Goal: Information Seeking & Learning: Understand process/instructions

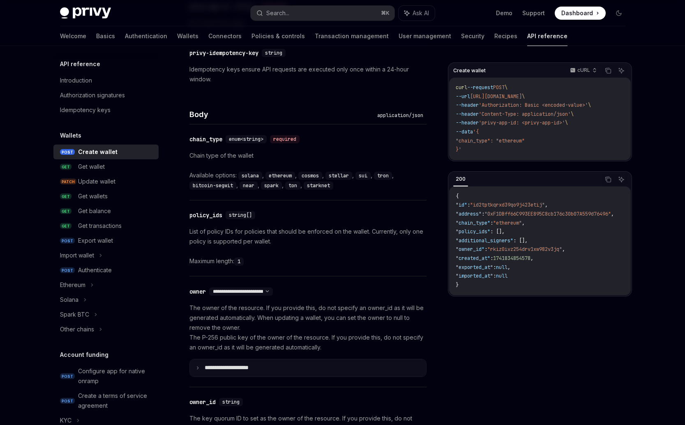
scroll to position [345, 0]
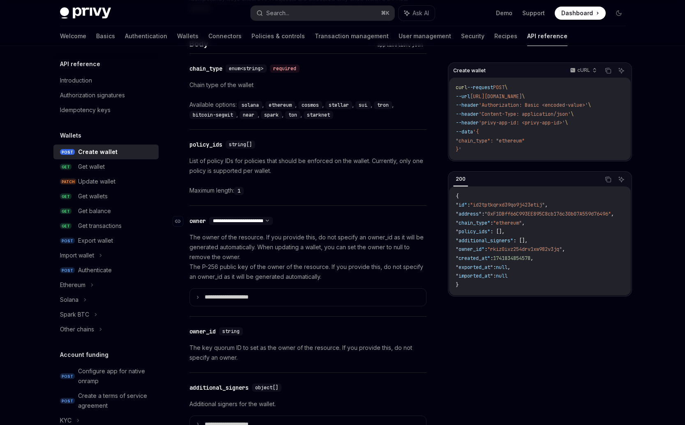
click at [273, 221] on select "**********" at bounding box center [241, 221] width 64 height 7
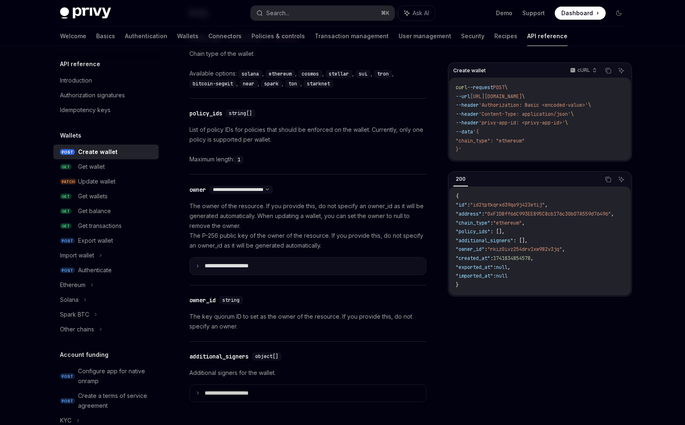
scroll to position [391, 0]
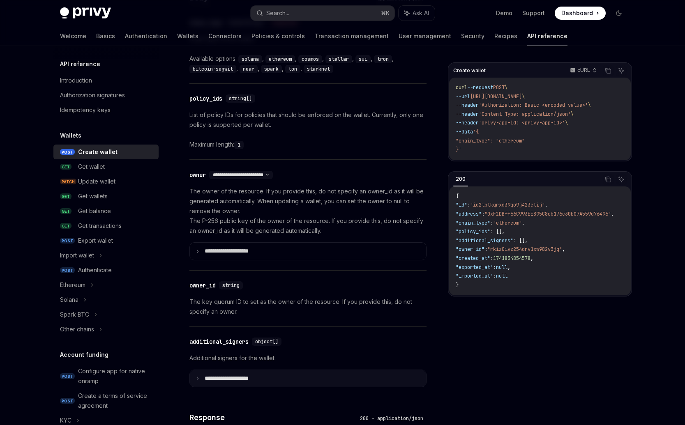
click at [218, 377] on p "**********" at bounding box center [233, 378] width 57 height 7
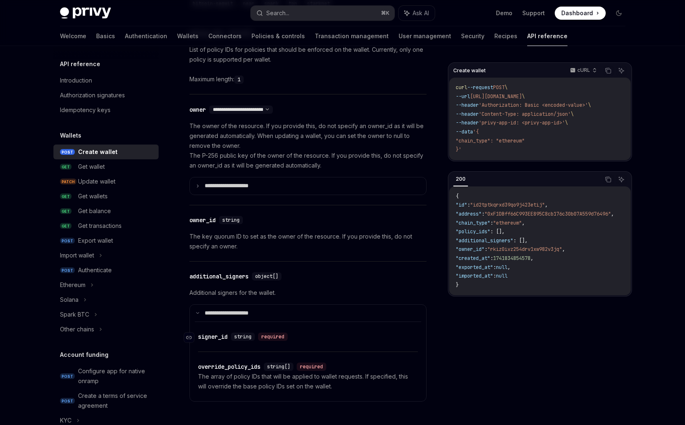
scroll to position [490, 0]
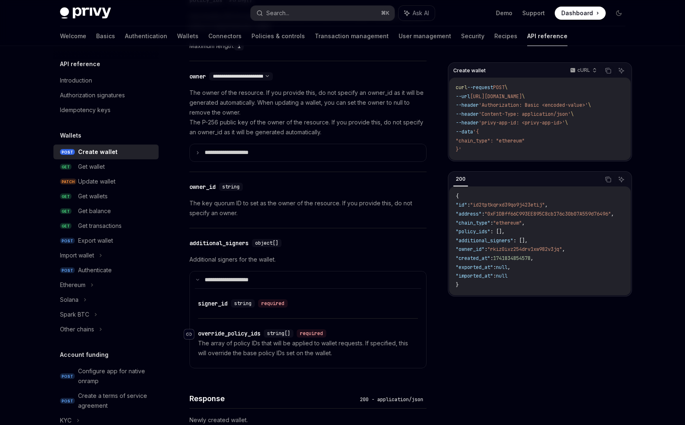
click at [190, 334] on icon "Navigate to header" at bounding box center [189, 334] width 6 height 5
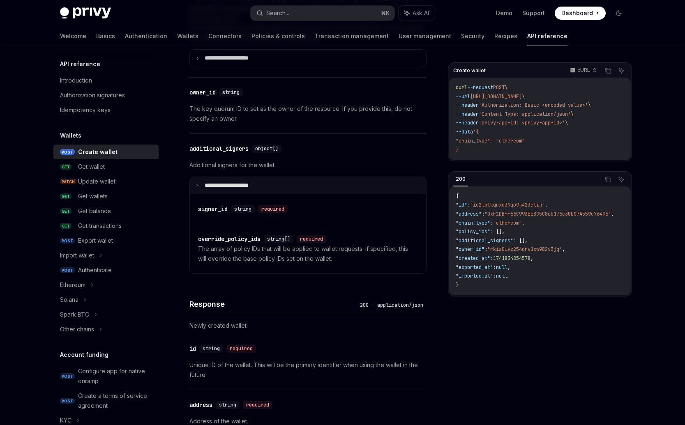
scroll to position [582, 0]
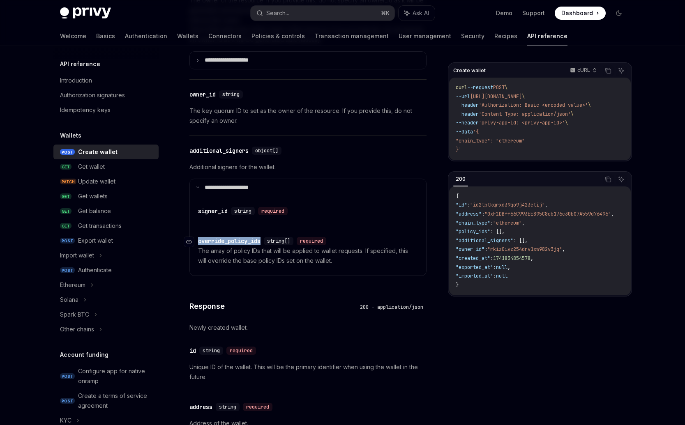
drag, startPoint x: 263, startPoint y: 243, endPoint x: 196, endPoint y: 240, distance: 67.0
copy div "​ override_policy_ids"
click at [250, 267] on div "​ override_policy_ids string[] required The array of policy IDs that will be ap…" at bounding box center [308, 250] width 220 height 49
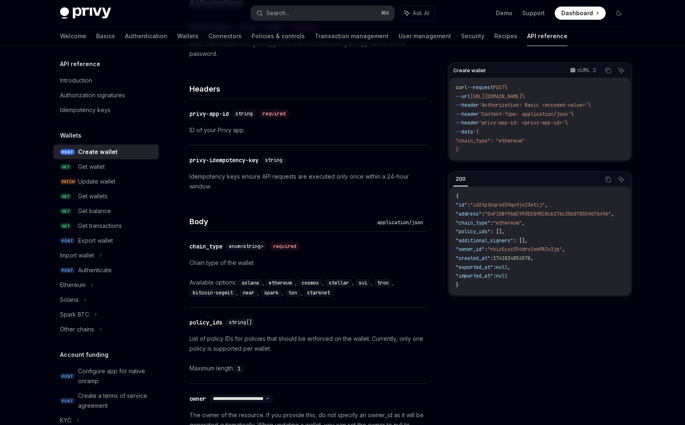
scroll to position [210, 0]
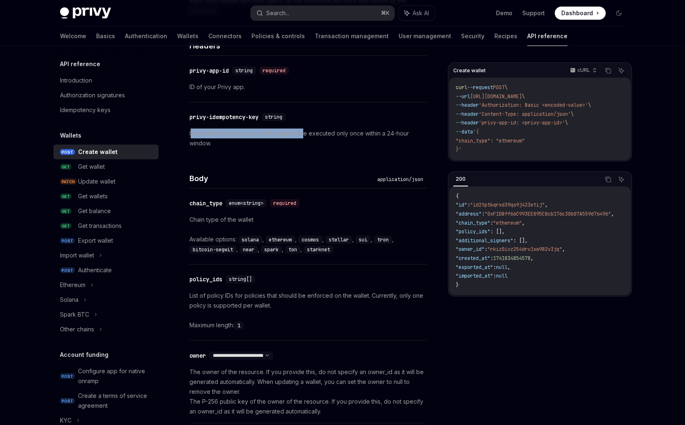
drag, startPoint x: 191, startPoint y: 135, endPoint x: 278, endPoint y: 136, distance: 87.1
click at [300, 133] on p "Idempotency keys ensure API requests are executed only once within a 24-hour wi…" at bounding box center [307, 139] width 237 height 20
click at [277, 136] on p "Idempotency keys ensure API requests are executed only once within a 24-hour wi…" at bounding box center [307, 139] width 237 height 20
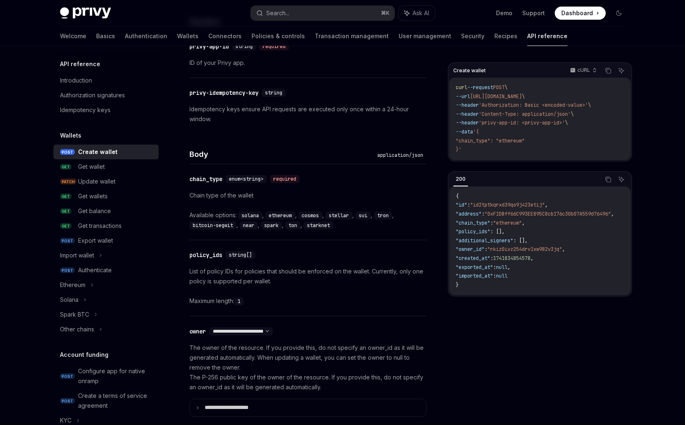
scroll to position [309, 0]
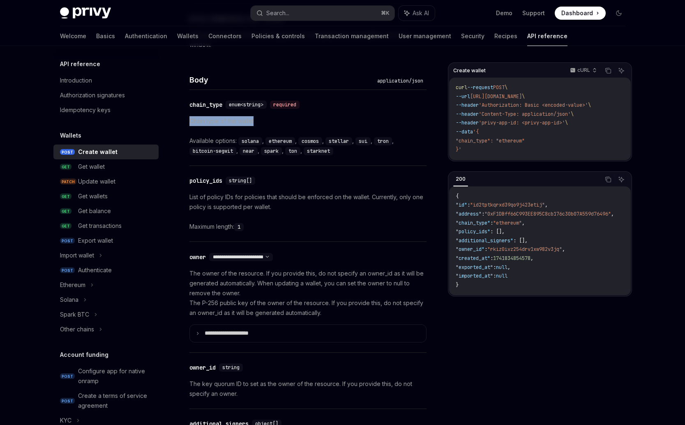
drag, startPoint x: 191, startPoint y: 123, endPoint x: 260, endPoint y: 119, distance: 69.5
click at [260, 119] on p "Chain type of the wallet" at bounding box center [307, 121] width 237 height 10
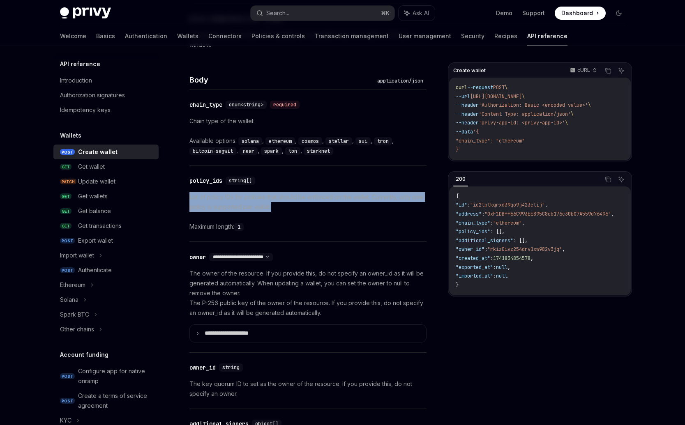
drag, startPoint x: 189, startPoint y: 195, endPoint x: 287, endPoint y: 207, distance: 99.3
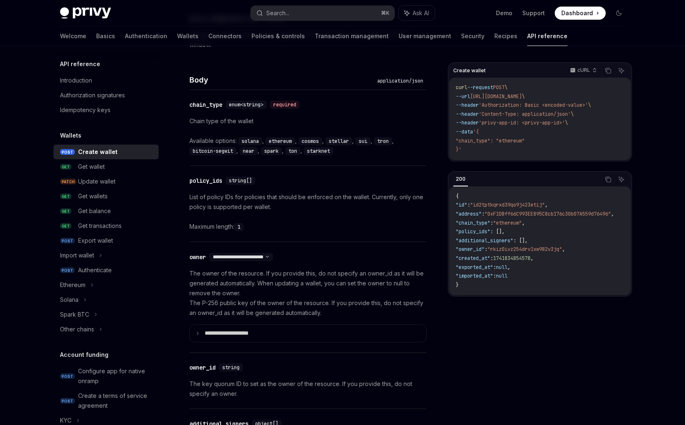
drag, startPoint x: 287, startPoint y: 207, endPoint x: 246, endPoint y: 201, distance: 41.1
click at [287, 207] on p "List of policy IDs for policies that should be enforced on the wallet. Currentl…" at bounding box center [307, 202] width 237 height 20
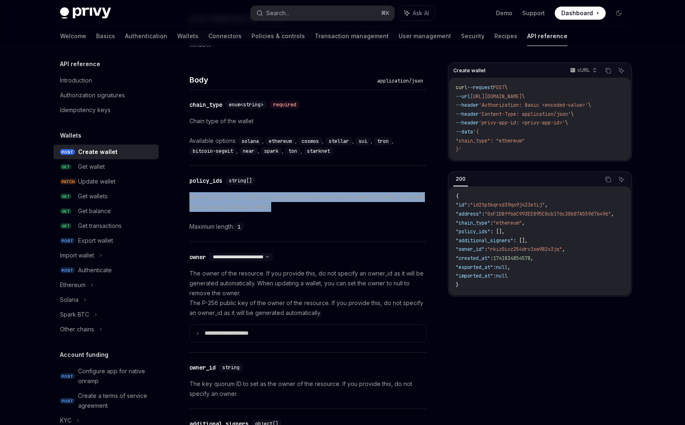
drag, startPoint x: 206, startPoint y: 196, endPoint x: 289, endPoint y: 208, distance: 83.4
click at [289, 208] on p "List of policy IDs for policies that should be enforced on the wallet. Currentl…" at bounding box center [307, 202] width 237 height 20
drag, startPoint x: 211, startPoint y: 194, endPoint x: 272, endPoint y: 205, distance: 61.6
click at [272, 205] on p "List of policy IDs for policies that should be enforced on the wallet. Currentl…" at bounding box center [307, 202] width 237 height 20
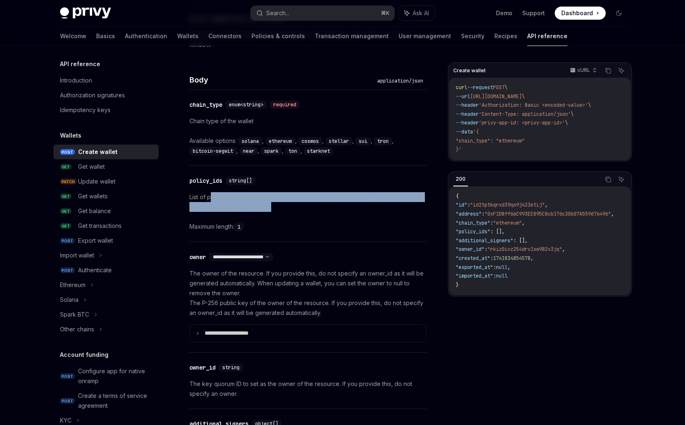
click at [272, 205] on p "List of policy IDs for policies that should be enforced on the wallet. Currentl…" at bounding box center [307, 202] width 237 height 20
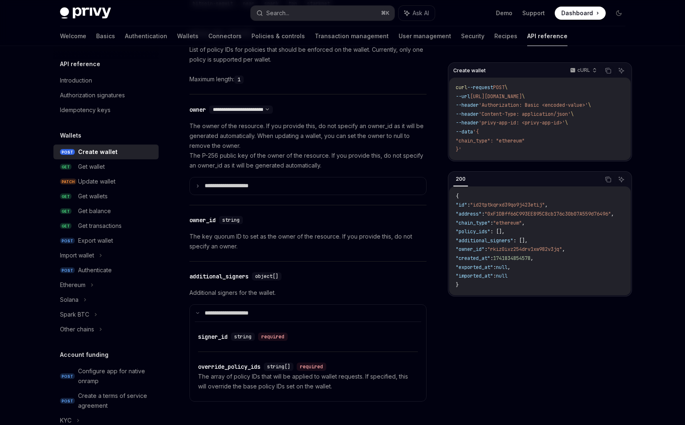
scroll to position [457, 0]
drag, startPoint x: 200, startPoint y: 368, endPoint x: 257, endPoint y: 365, distance: 57.6
click at [257, 365] on div "override_policy_ids" at bounding box center [229, 366] width 62 height 8
drag, startPoint x: 265, startPoint y: 367, endPoint x: 198, endPoint y: 368, distance: 67.4
copy div "​ override_policy_ids"
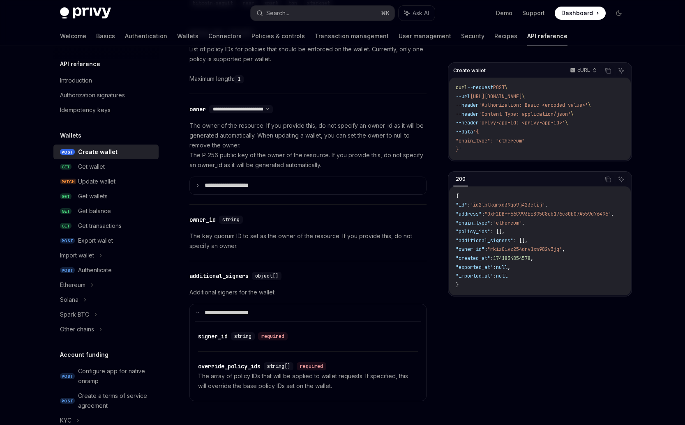
click at [200, 379] on p "The array of policy IDs that will be applied to wallet requests. If specified, …" at bounding box center [308, 381] width 220 height 20
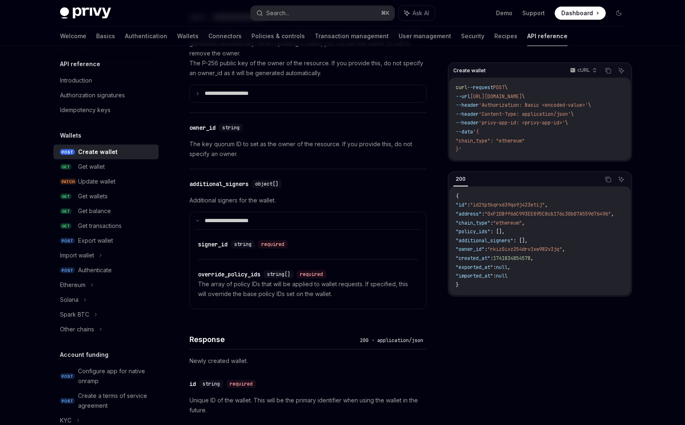
scroll to position [555, 0]
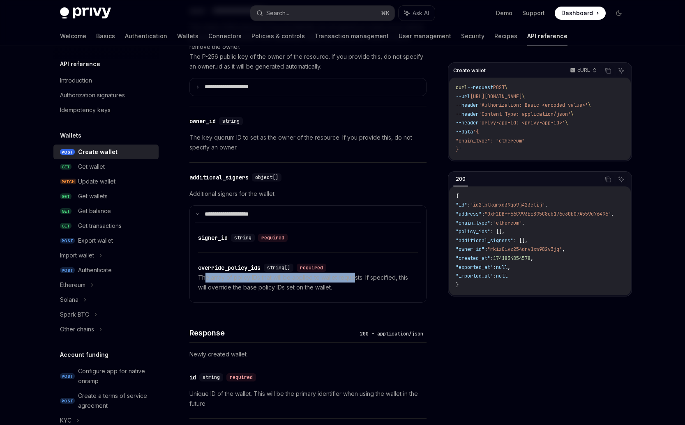
drag, startPoint x: 205, startPoint y: 277, endPoint x: 355, endPoint y: 276, distance: 149.9
click at [355, 276] on p "The array of policy IDs that will be applied to wallet requests. If specified, …" at bounding box center [308, 283] width 220 height 20
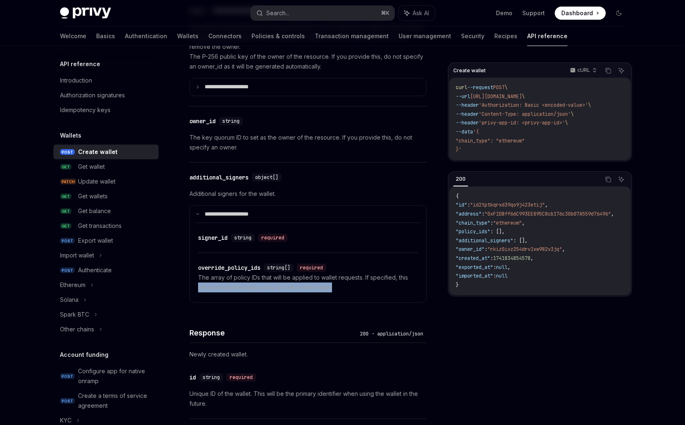
drag, startPoint x: 237, startPoint y: 284, endPoint x: 356, endPoint y: 290, distance: 119.2
click at [356, 290] on div "​ signer_id string required ​ override_policy_ids string[] required The array o…" at bounding box center [308, 263] width 226 height 80
drag, startPoint x: 356, startPoint y: 290, endPoint x: 304, endPoint y: 292, distance: 51.4
click at [355, 290] on p "The array of policy IDs that will be applied to wallet requests. If specified, …" at bounding box center [308, 283] width 220 height 20
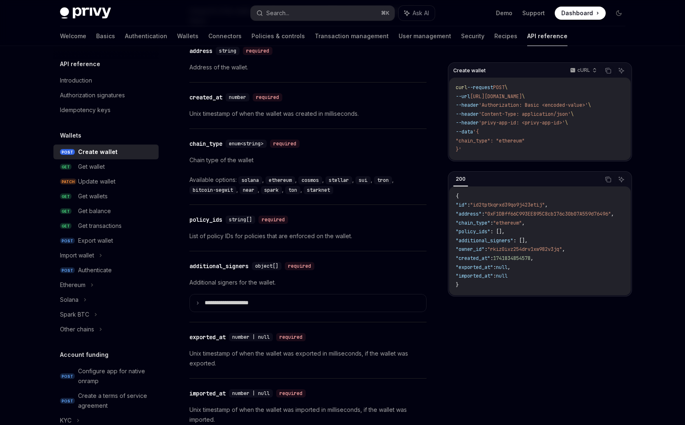
scroll to position [940, 0]
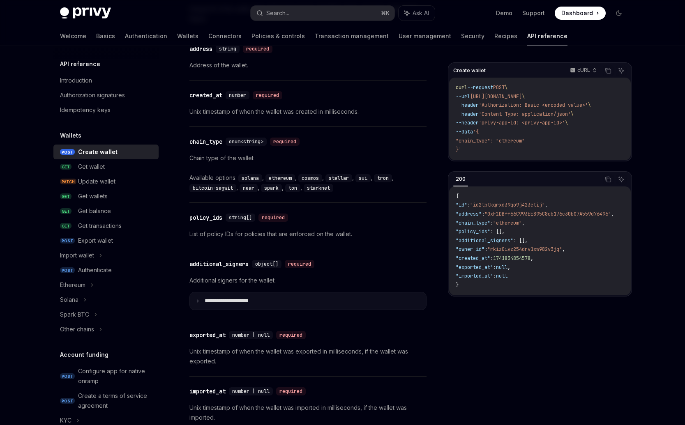
click at [199, 296] on summary "**********" at bounding box center [308, 300] width 236 height 17
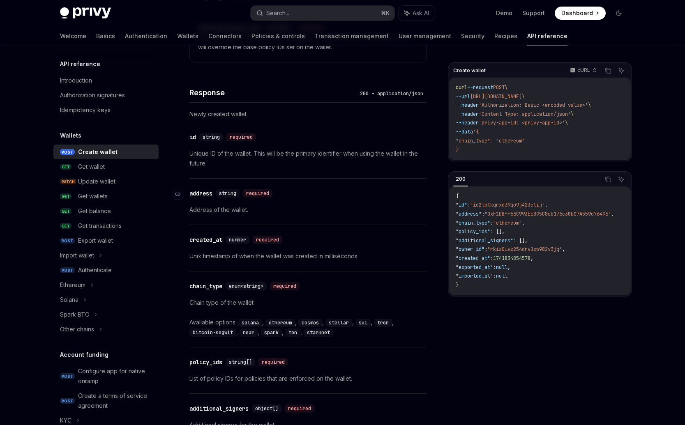
scroll to position [792, 0]
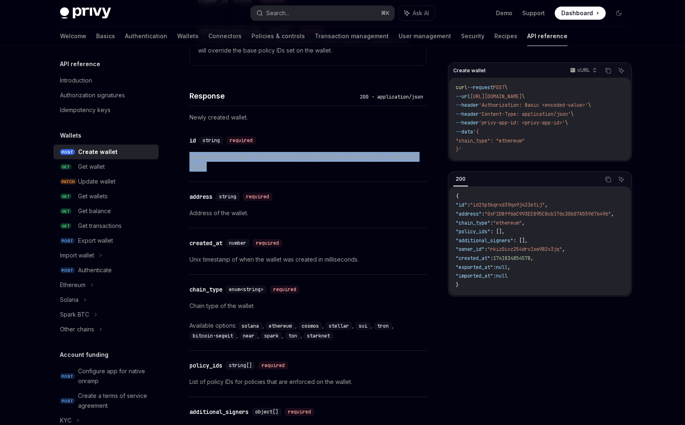
drag, startPoint x: 186, startPoint y: 154, endPoint x: 267, endPoint y: 163, distance: 81.0
click at [267, 163] on div "Wallets Create wallet OpenAI Open in ChatGPT Create a new wallet. OpenAI Open i…" at bounding box center [231, 72] width 394 height 1605
click at [265, 163] on p "Unique ID of the wallet. This will be the primary identifier when using the wal…" at bounding box center [307, 162] width 237 height 20
